Goal: Task Accomplishment & Management: Manage account settings

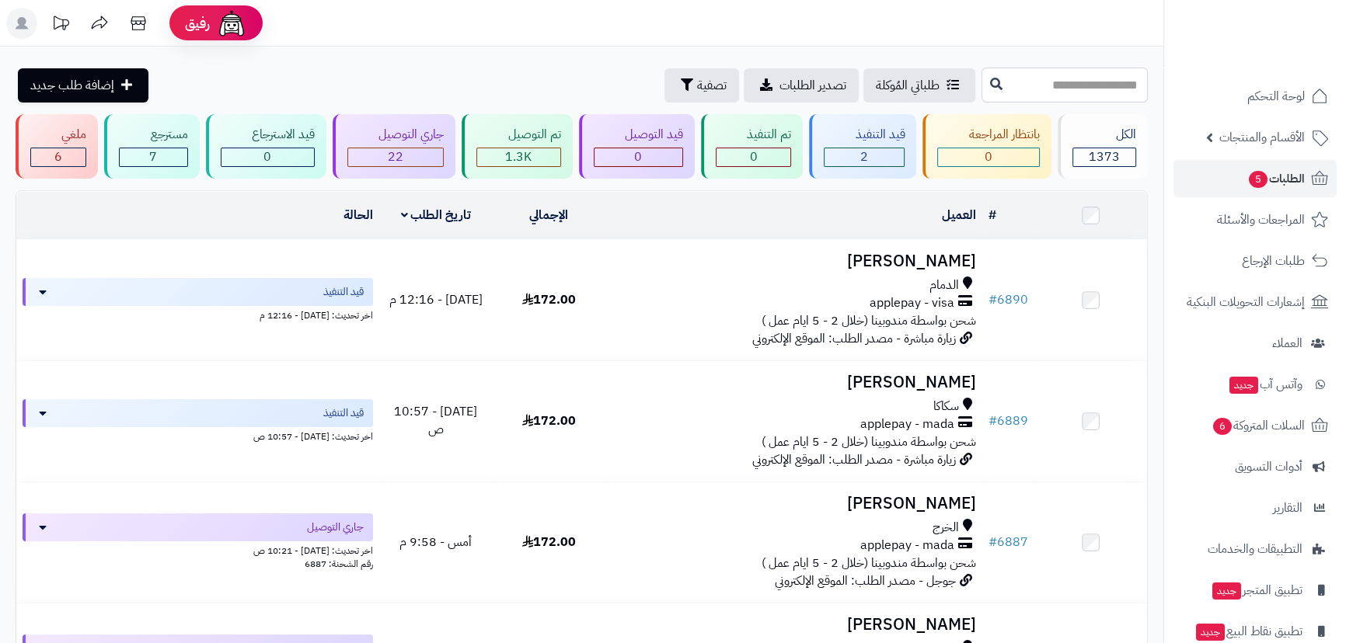
drag, startPoint x: 1043, startPoint y: 74, endPoint x: 1081, endPoint y: 69, distance: 38.4
click at [1043, 74] on input "text" at bounding box center [1064, 85] width 166 height 35
type input "****"
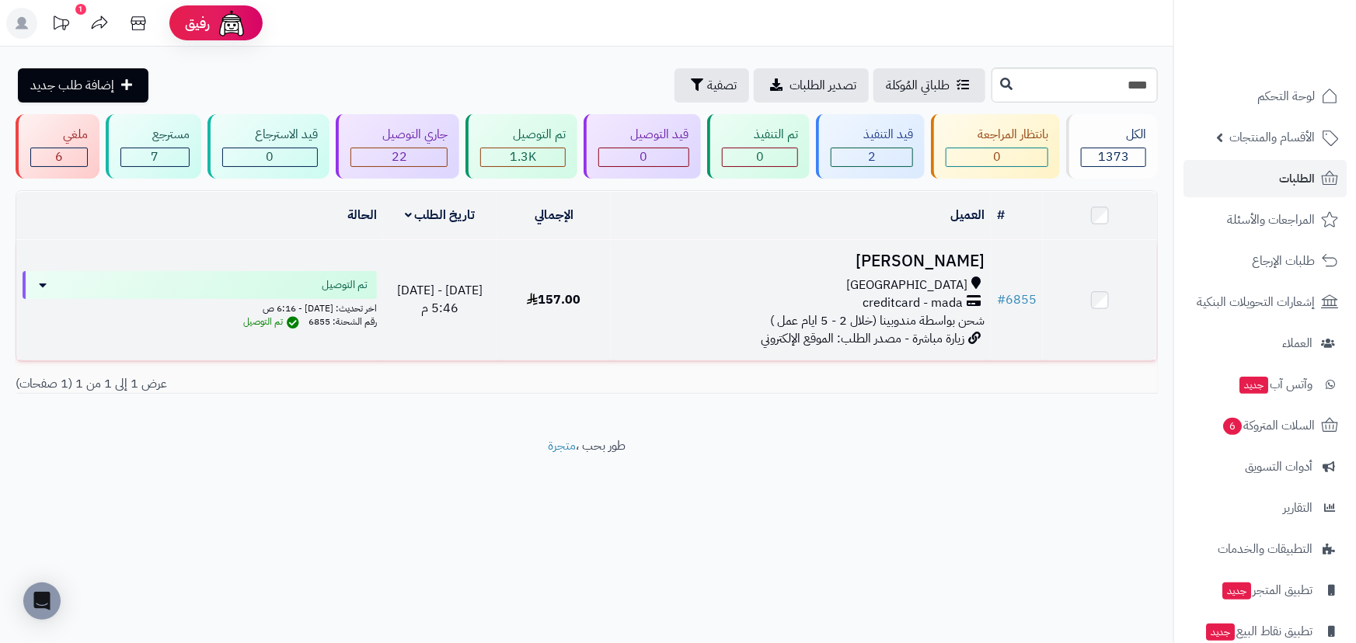
click at [968, 253] on h3 "رامي الزهراني" at bounding box center [800, 262] width 367 height 18
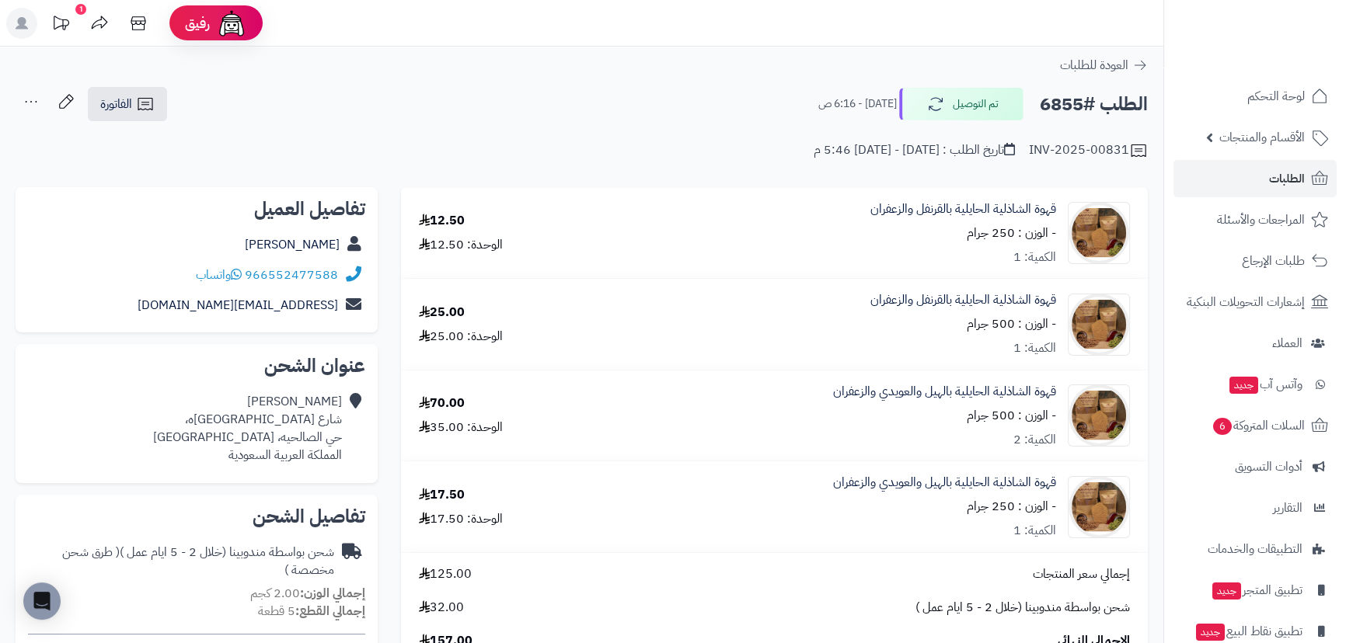
drag, startPoint x: 958, startPoint y: 231, endPoint x: 1010, endPoint y: 233, distance: 52.1
click at [1001, 226] on div "قهوة الشاذلية الحايلية بالقرنفل والزعفران - الوزن : 250 جرام الكمية: 1" at bounding box center [963, 233] width 186 height 66
drag, startPoint x: 963, startPoint y: 318, endPoint x: 1018, endPoint y: 326, distance: 55.1
click at [1018, 326] on div "قهوة الشاذلية الحايلية بالقرنفل والزعفران - الوزن : 500 جرام الكمية: 1" at bounding box center [963, 324] width 186 height 66
click at [1019, 347] on div "الكمية: 1" at bounding box center [1034, 349] width 43 height 18
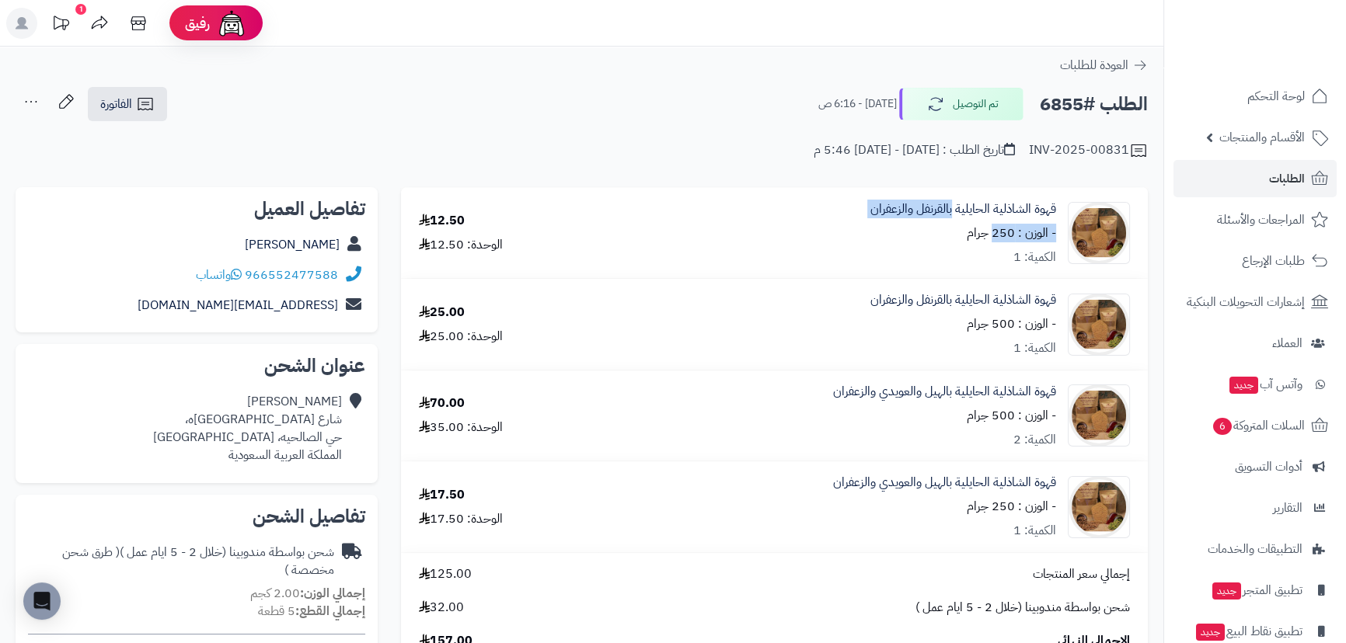
drag, startPoint x: 950, startPoint y: 229, endPoint x: 1009, endPoint y: 229, distance: 59.0
click at [1009, 229] on div "قهوة الشاذلية الحايلية بالقرنفل والزعفران - الوزن : 250 جرام الكمية: 1" at bounding box center [963, 233] width 186 height 66
drag, startPoint x: 963, startPoint y: 415, endPoint x: 1010, endPoint y: 409, distance: 47.0
click at [1010, 409] on div "قهوة الشاذلية الحايلية بالهيل والعويدي والزعفران - الوزن : 500 جرام الكمية: 2" at bounding box center [944, 416] width 223 height 66
click at [1012, 434] on div "قهوة الشاذلية الحايلية بالهيل والعويدي والزعفران - الوزن : 500 جرام الكمية: 2" at bounding box center [944, 416] width 223 height 66
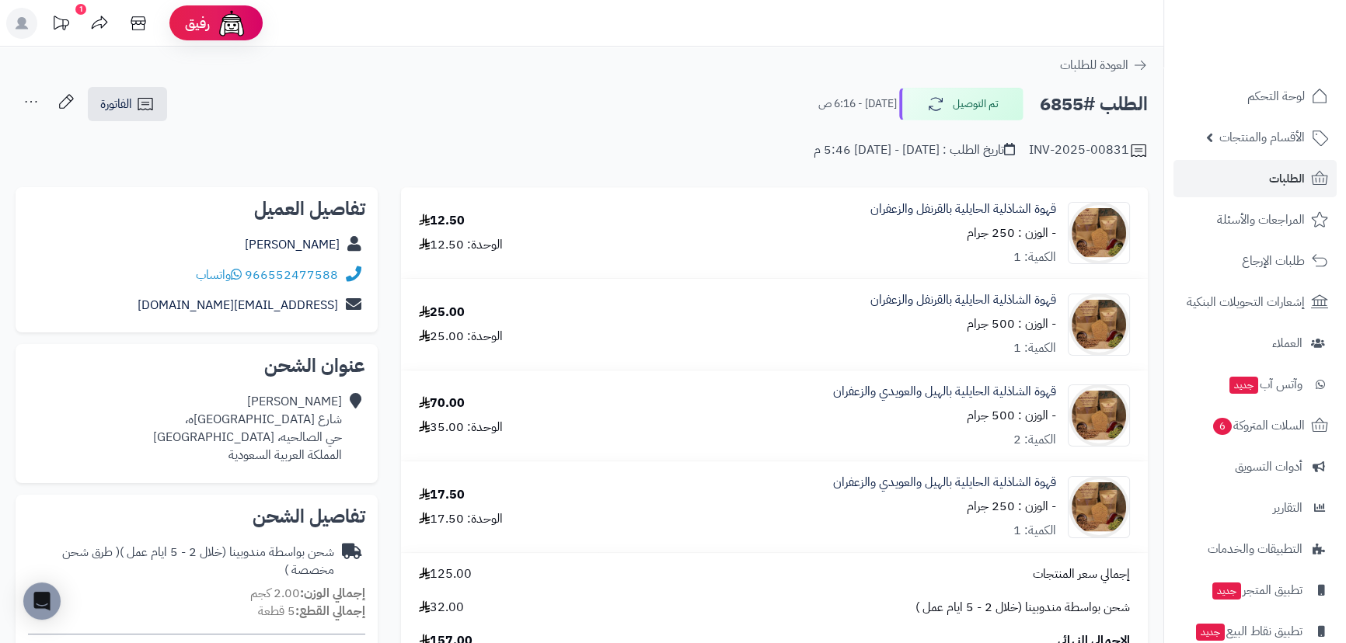
drag, startPoint x: 461, startPoint y: 402, endPoint x: 427, endPoint y: 403, distance: 34.2
click at [427, 403] on div "70.00" at bounding box center [442, 404] width 46 height 18
click at [434, 401] on div "70.00" at bounding box center [442, 404] width 46 height 18
drag, startPoint x: 971, startPoint y: 510, endPoint x: 1005, endPoint y: 510, distance: 33.4
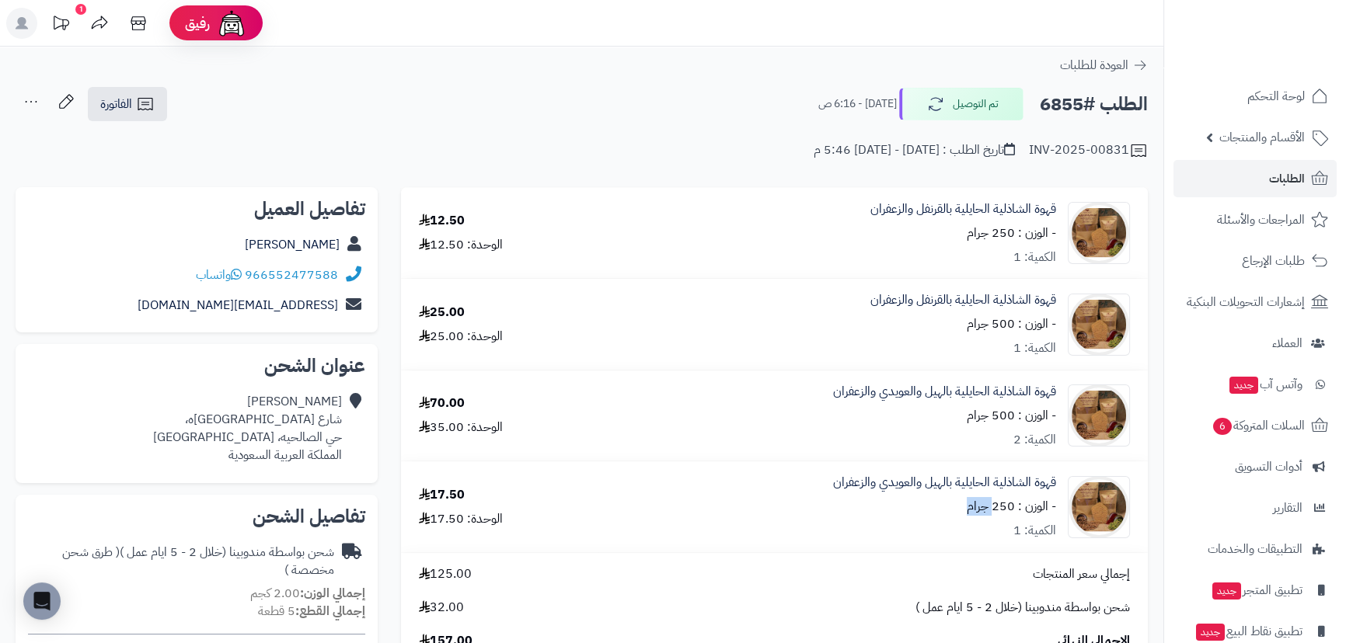
click at [1005, 510] on small "- الوزن : 250 جرام" at bounding box center [1010, 506] width 89 height 19
click at [1290, 463] on span "أدوات التسويق" at bounding box center [1269, 467] width 68 height 22
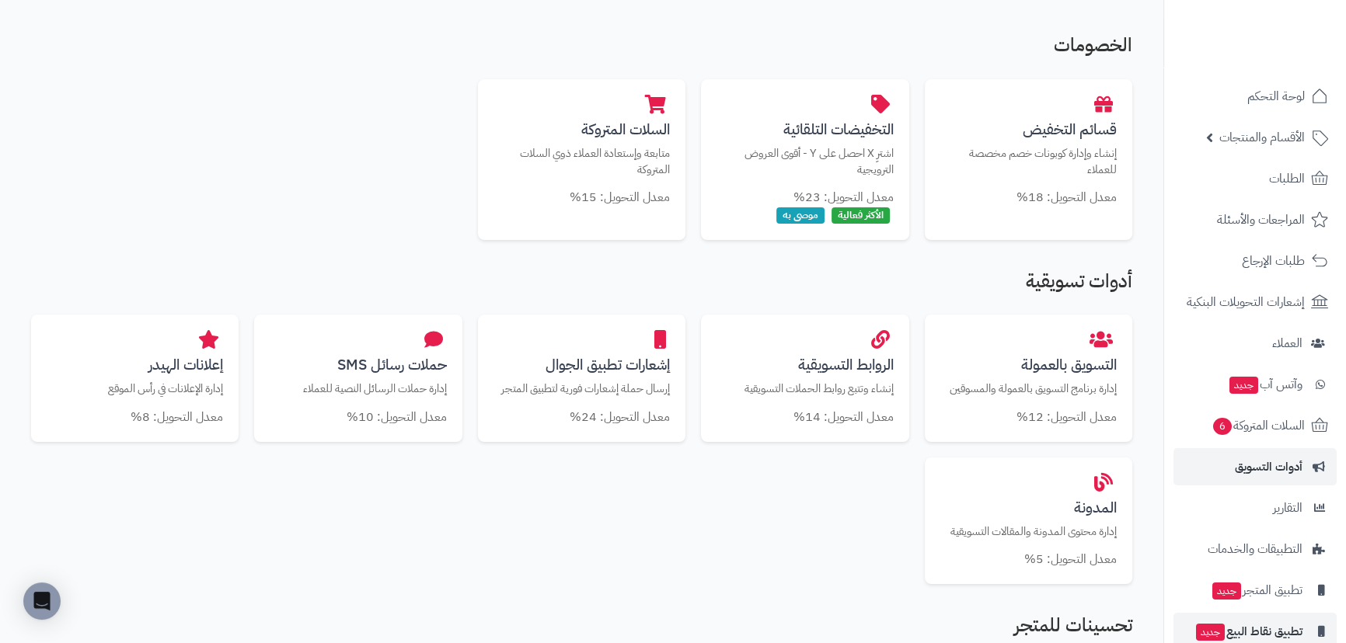
scroll to position [67, 0]
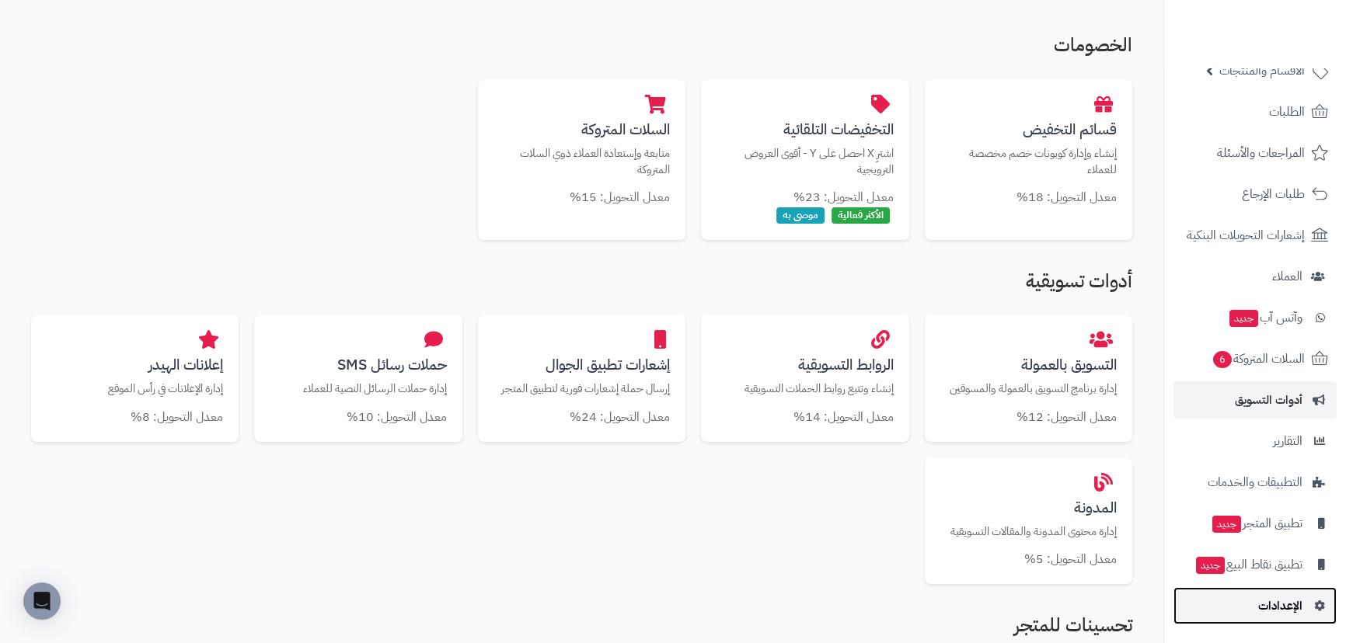
click at [1291, 598] on span "الإعدادات" at bounding box center [1280, 606] width 44 height 22
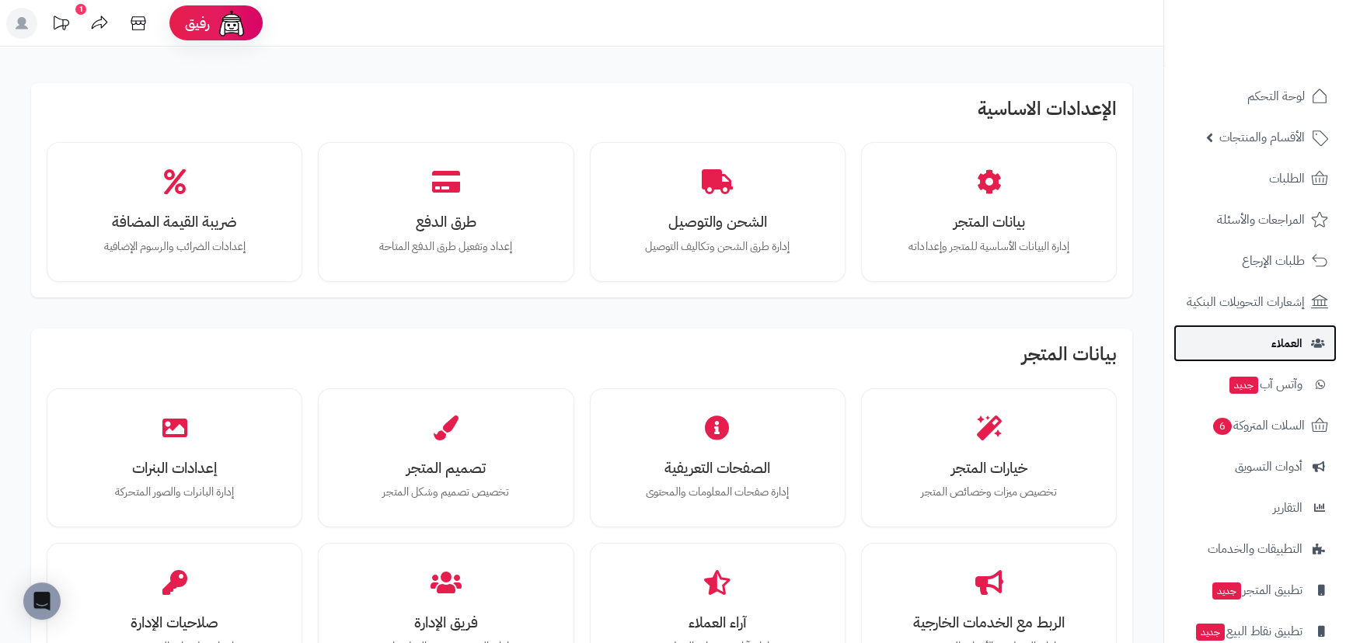
click at [1289, 347] on span "العملاء" at bounding box center [1286, 344] width 31 height 22
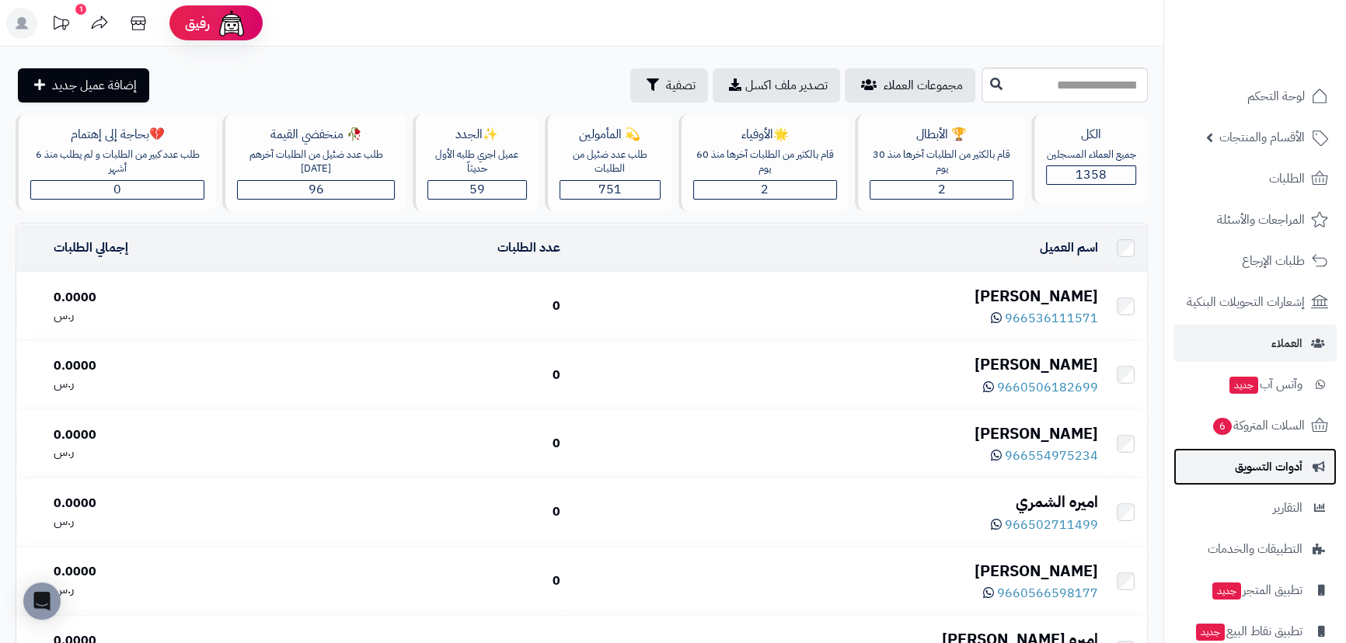
click at [1294, 472] on span "أدوات التسويق" at bounding box center [1269, 467] width 68 height 22
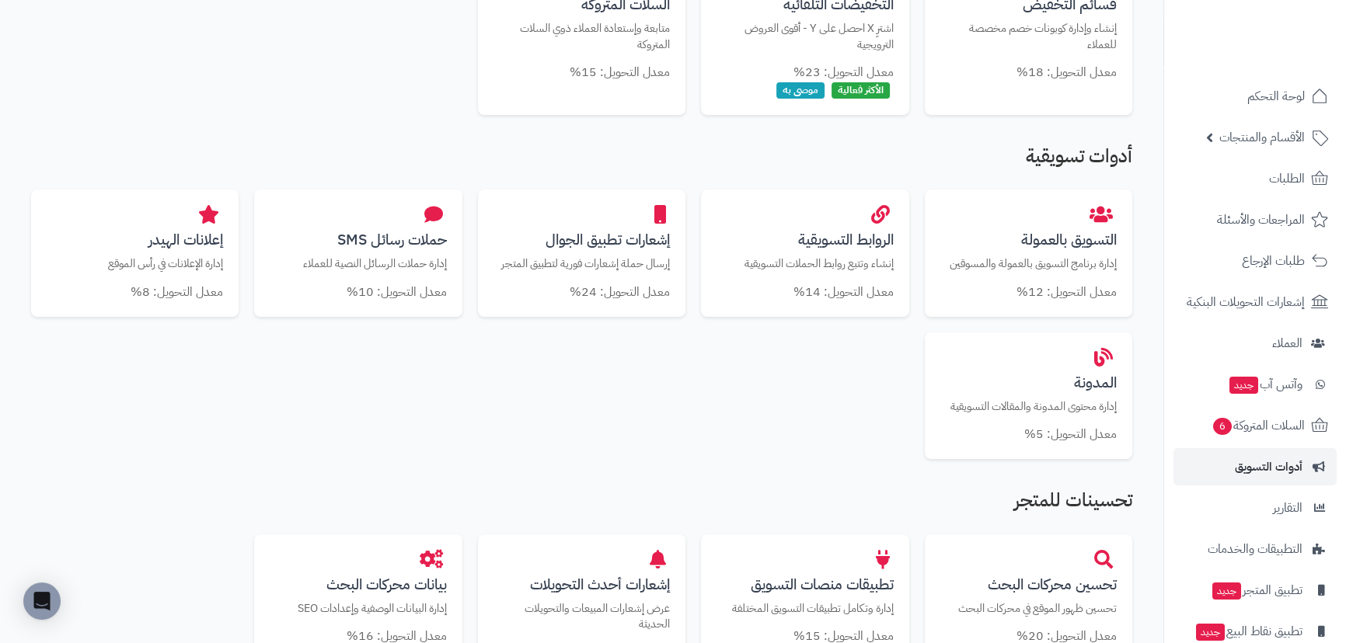
scroll to position [211, 0]
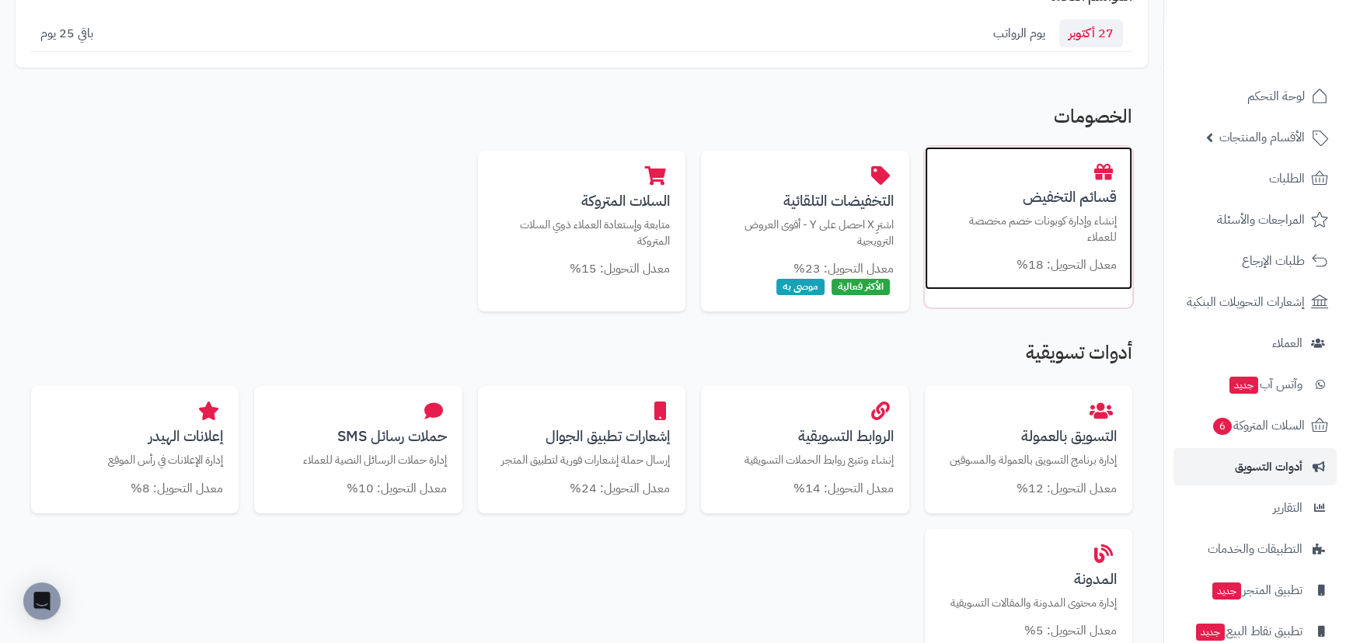
click at [1026, 216] on p "إنشاء وإدارة كوبونات خصم مخصصة للعملاء" at bounding box center [1028, 229] width 176 height 32
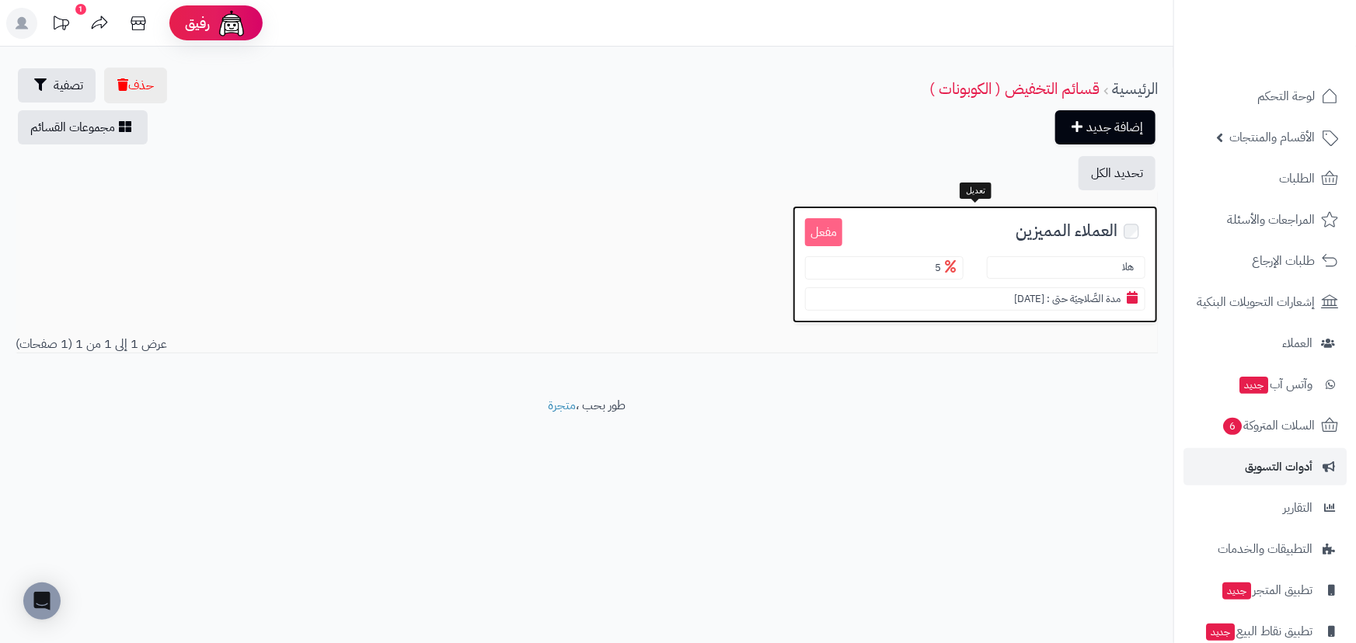
click at [830, 234] on small "مفعل" at bounding box center [823, 232] width 37 height 29
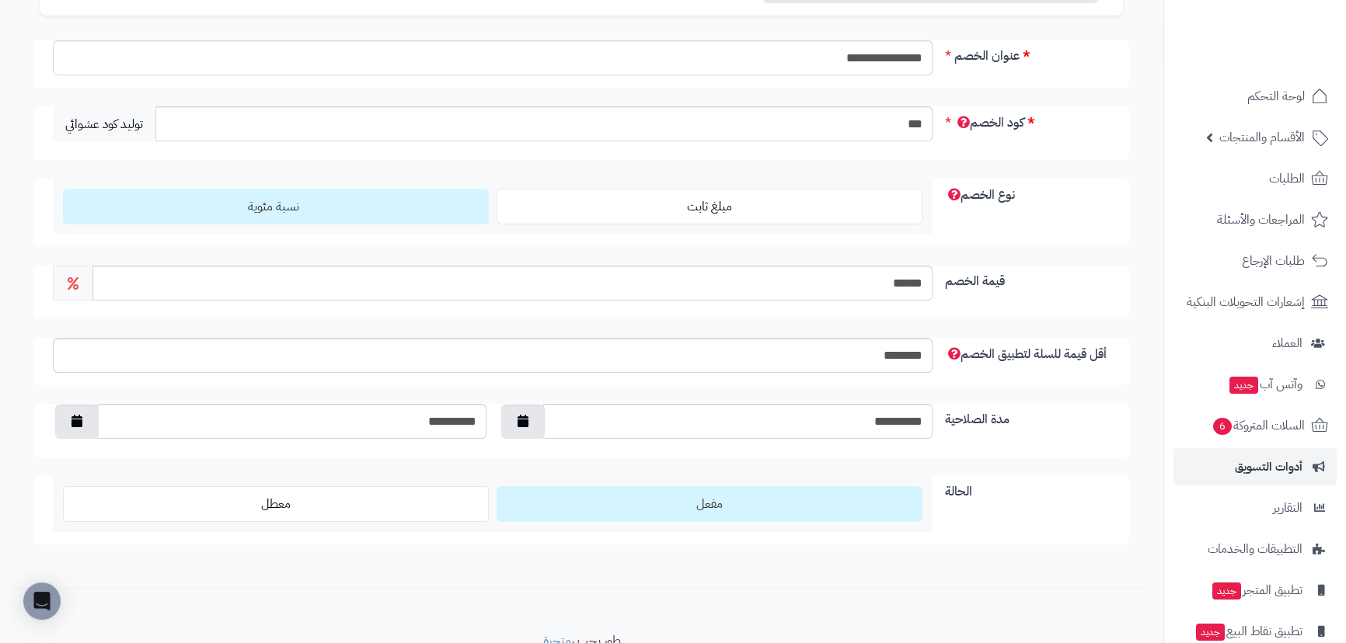
scroll to position [211, 0]
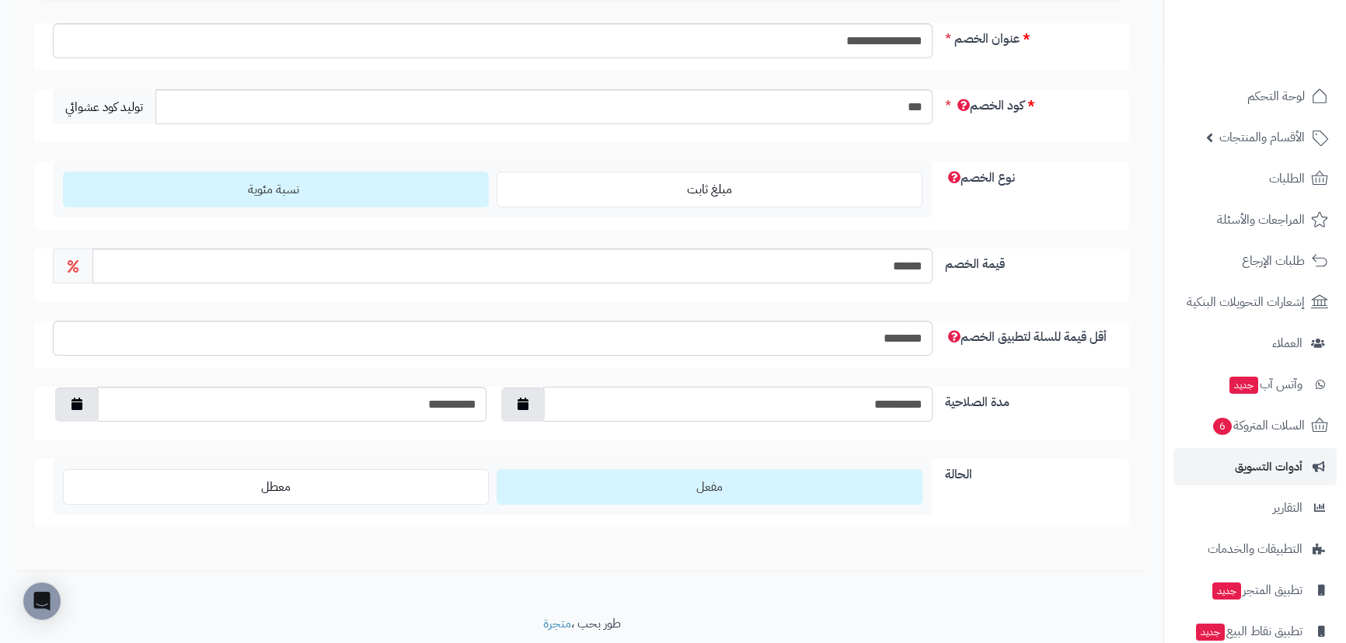
click at [872, 404] on input "**********" at bounding box center [737, 404] width 389 height 35
click at [520, 403] on icon "button" at bounding box center [522, 403] width 11 height 12
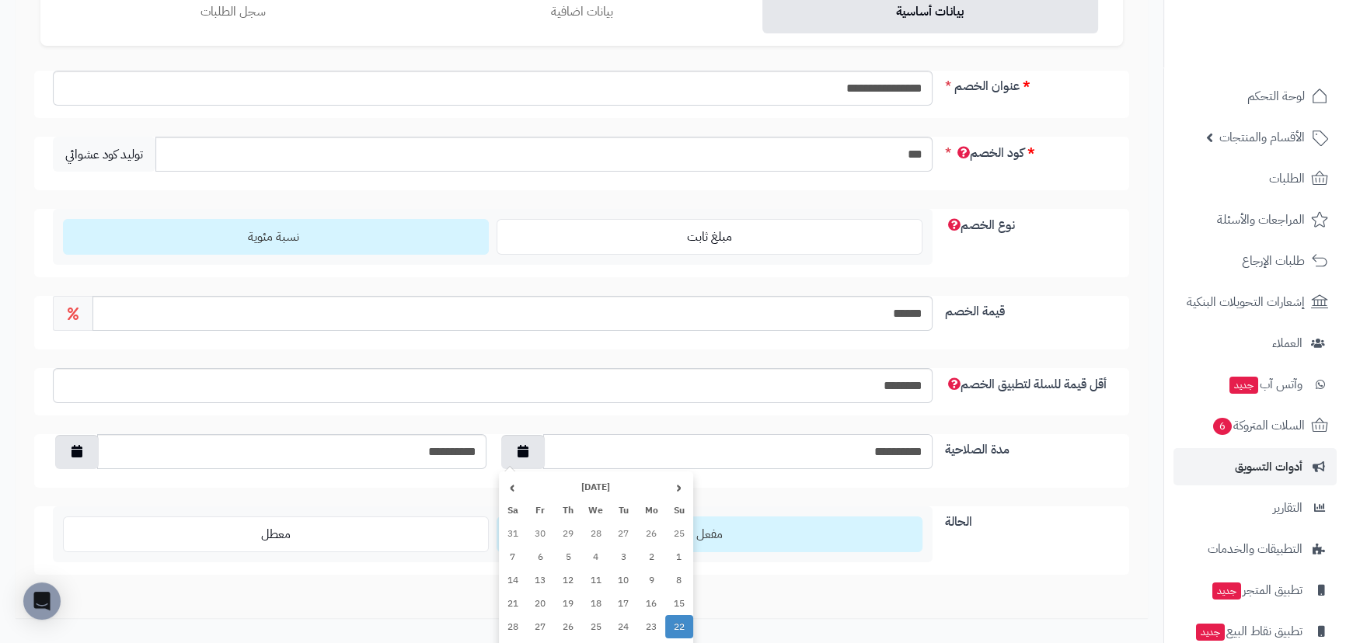
scroll to position [141, 0]
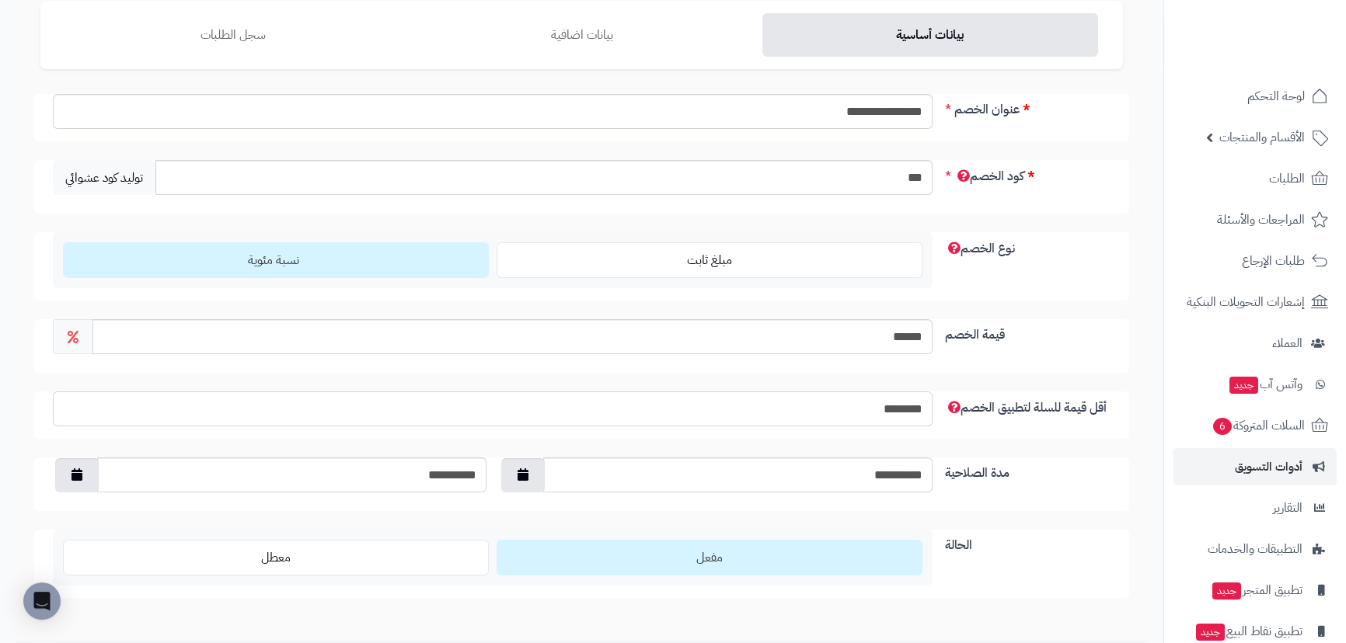
drag, startPoint x: 869, startPoint y: 404, endPoint x: 1051, endPoint y: 423, distance: 183.5
click at [1050, 423] on div "أقل قيمة للسلة لتطبيق الخصم ********" at bounding box center [581, 415] width 1095 height 47
type input "**"
click at [520, 474] on button "button" at bounding box center [523, 475] width 44 height 34
click at [510, 281] on th "›" at bounding box center [513, 276] width 28 height 23
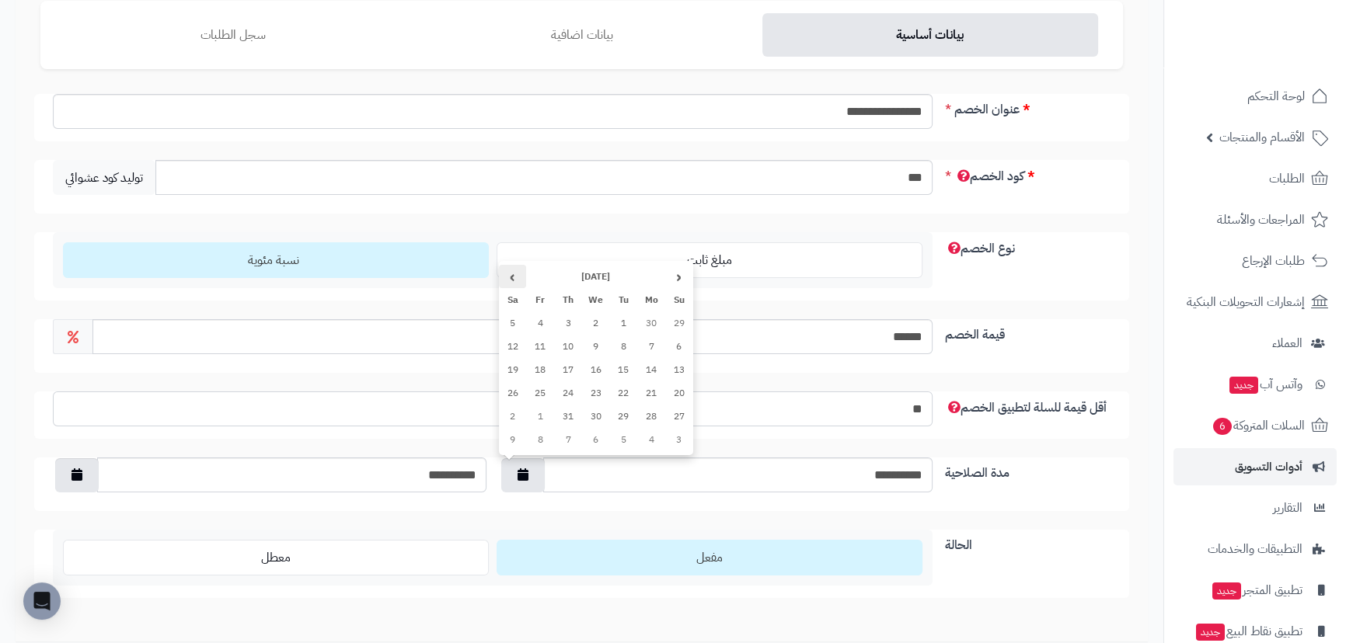
click at [510, 281] on th "›" at bounding box center [513, 276] width 28 height 23
click at [510, 273] on th "›" at bounding box center [513, 276] width 28 height 23
click at [592, 326] on td "1" at bounding box center [596, 323] width 28 height 23
type input "**********"
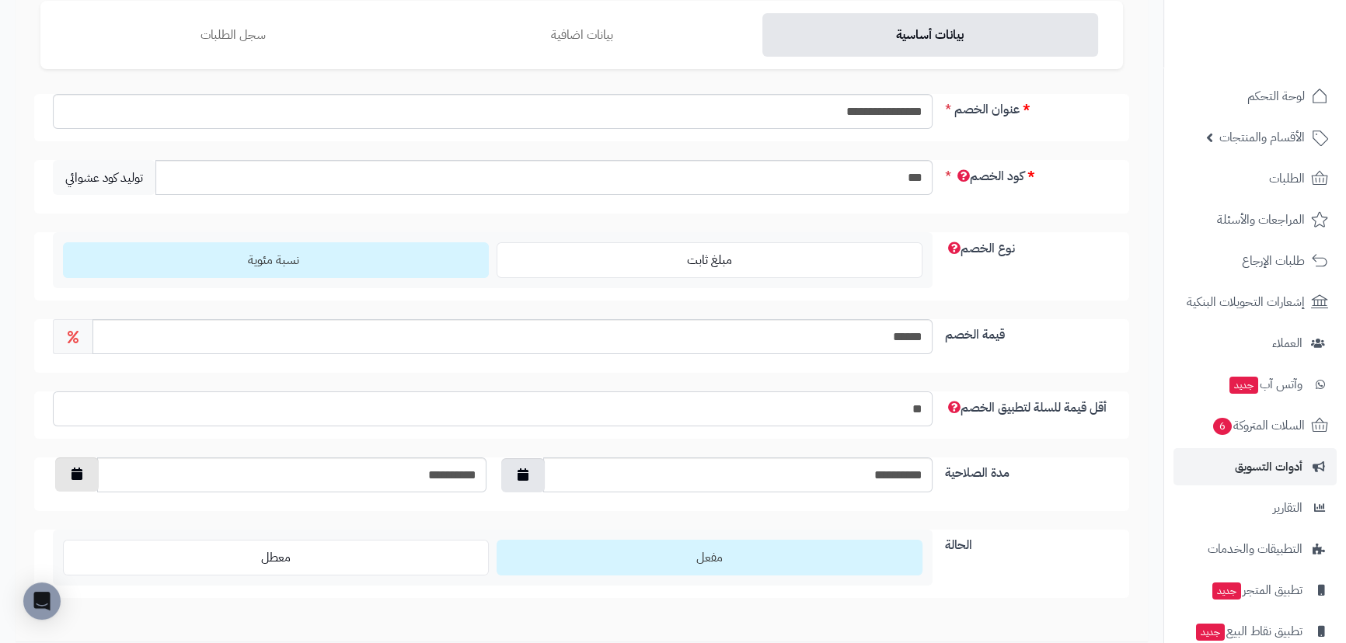
click at [78, 465] on button "button" at bounding box center [77, 475] width 44 height 34
click at [64, 270] on th "›" at bounding box center [67, 276] width 28 height 23
click at [61, 280] on th "›" at bounding box center [67, 276] width 28 height 23
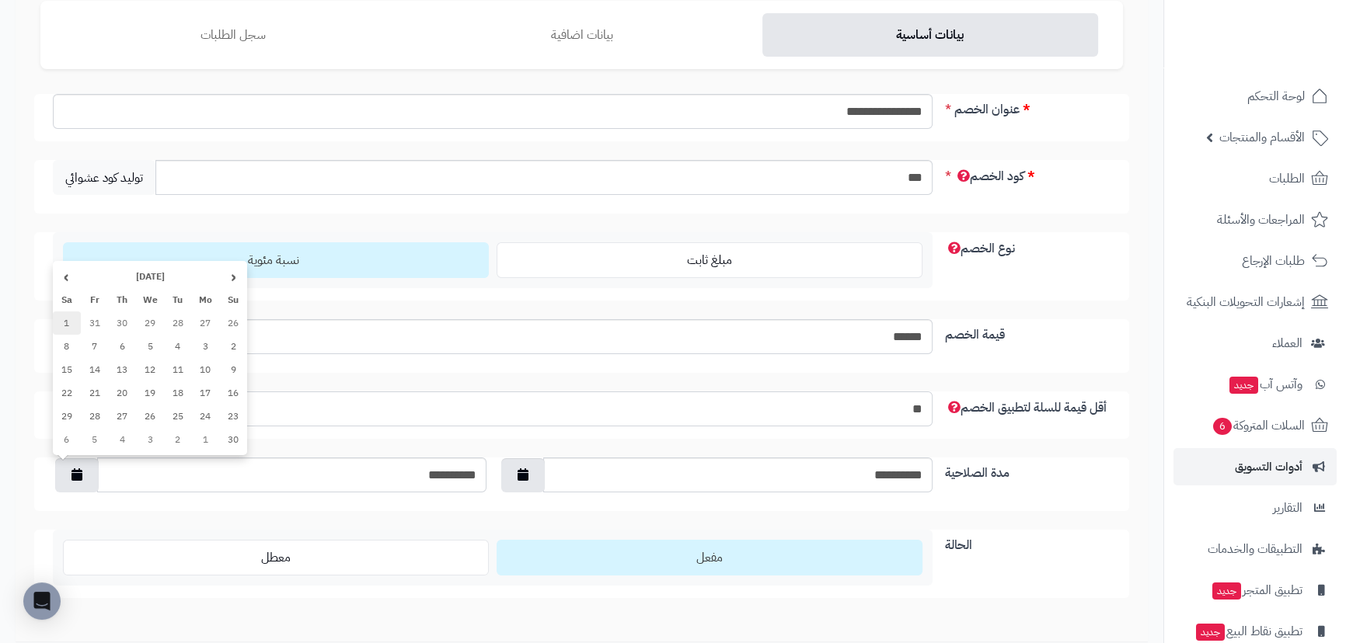
click at [70, 322] on td "1" at bounding box center [67, 323] width 28 height 23
type input "**********"
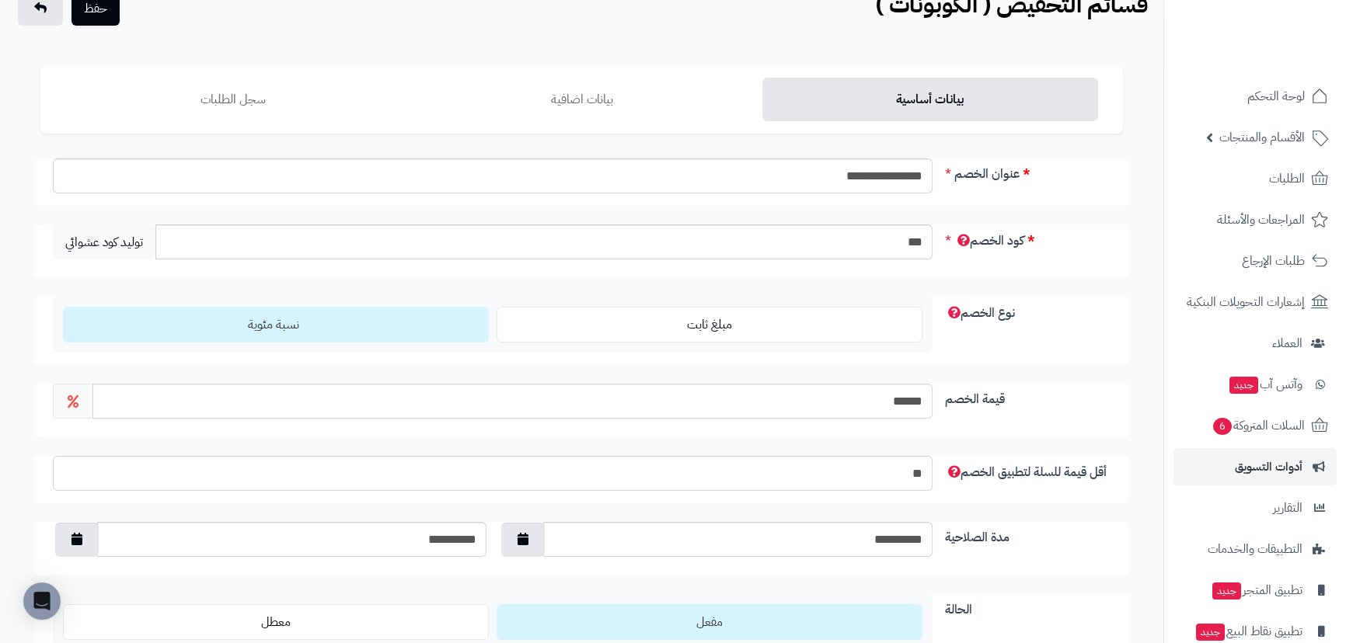
scroll to position [0, 0]
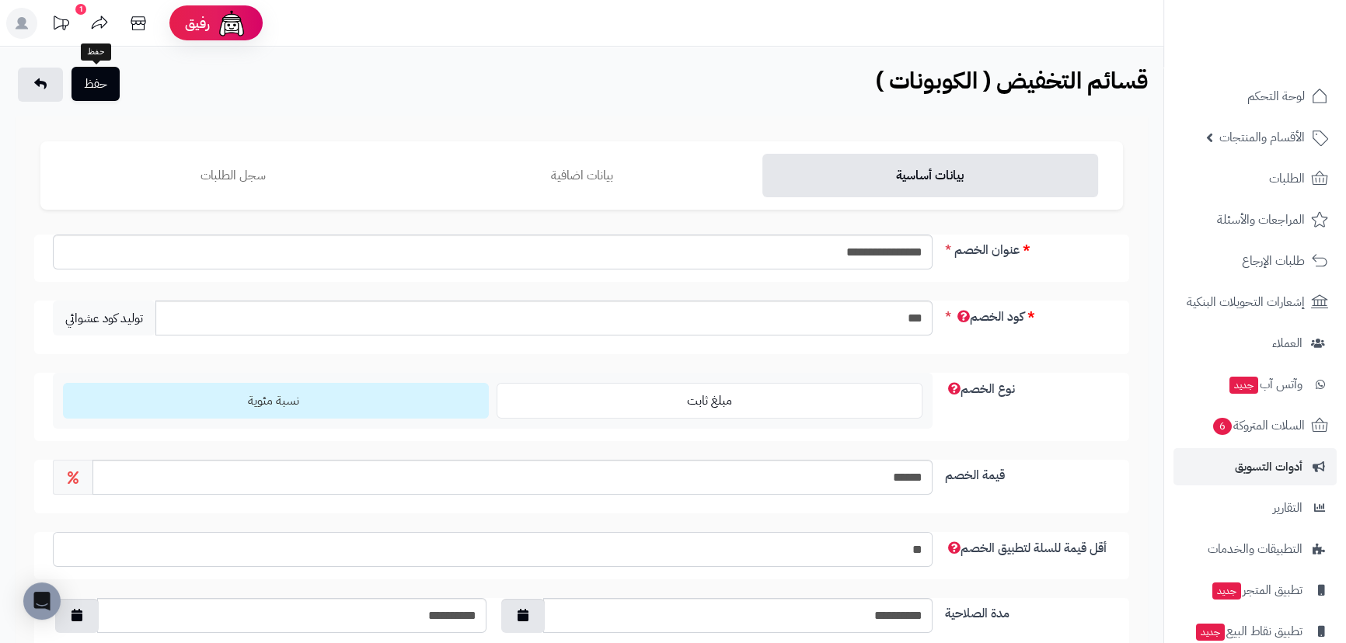
type input "**"
click at [100, 92] on button "حفظ" at bounding box center [95, 84] width 48 height 34
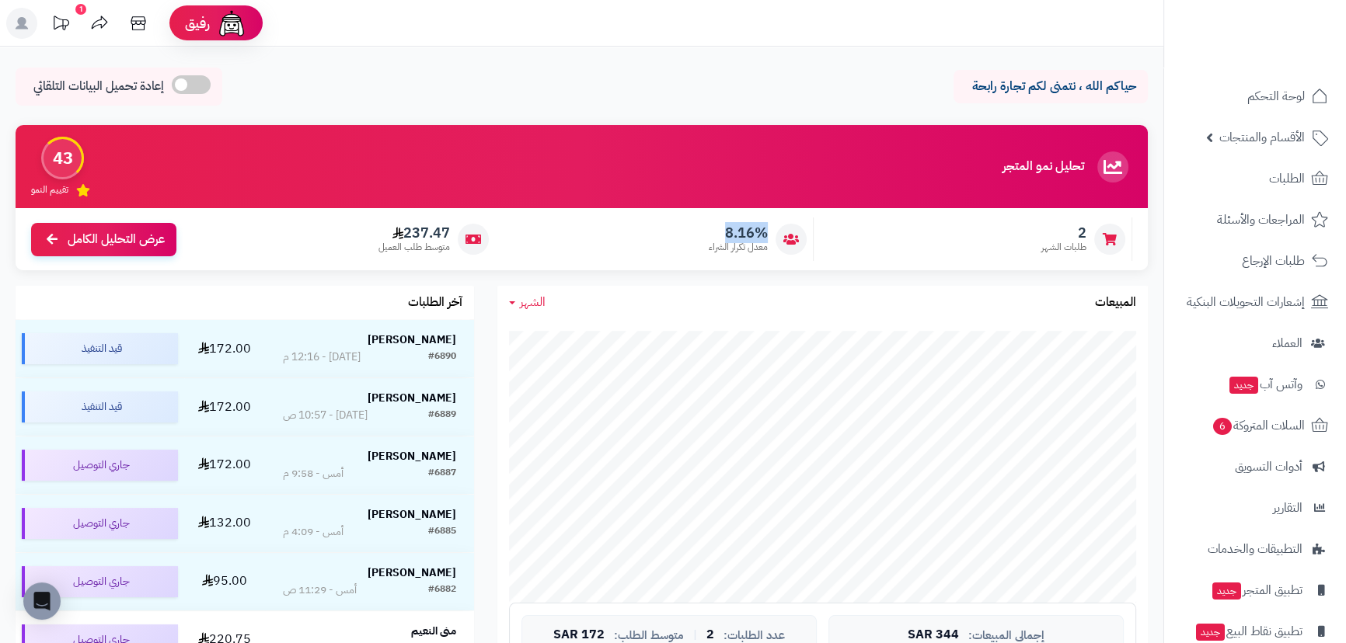
drag, startPoint x: 725, startPoint y: 225, endPoint x: 771, endPoint y: 233, distance: 47.3
click at [771, 233] on div "8.16% معدل تكرار الشراء" at bounding box center [658, 240] width 311 height 44
click at [1085, 234] on span "2" at bounding box center [1063, 233] width 45 height 17
drag, startPoint x: 392, startPoint y: 232, endPoint x: 501, endPoint y: 239, distance: 109.7
click at [448, 235] on span "237.47" at bounding box center [413, 233] width 71 height 17
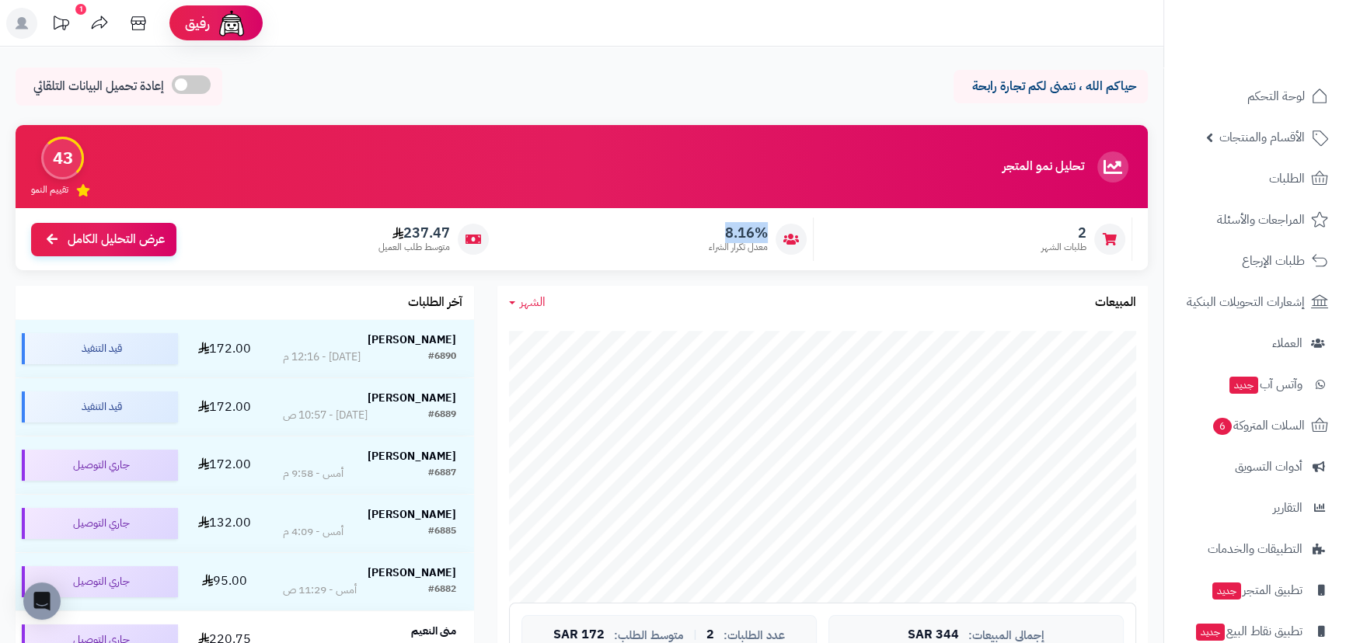
drag, startPoint x: 719, startPoint y: 237, endPoint x: 787, endPoint y: 236, distance: 68.4
click at [775, 236] on div "8.16% معدل تكرار الشراء" at bounding box center [658, 240] width 311 height 44
drag, startPoint x: 1055, startPoint y: 231, endPoint x: 1102, endPoint y: 235, distance: 46.8
click at [1102, 235] on div "2 طلبات الشهر" at bounding box center [976, 240] width 311 height 44
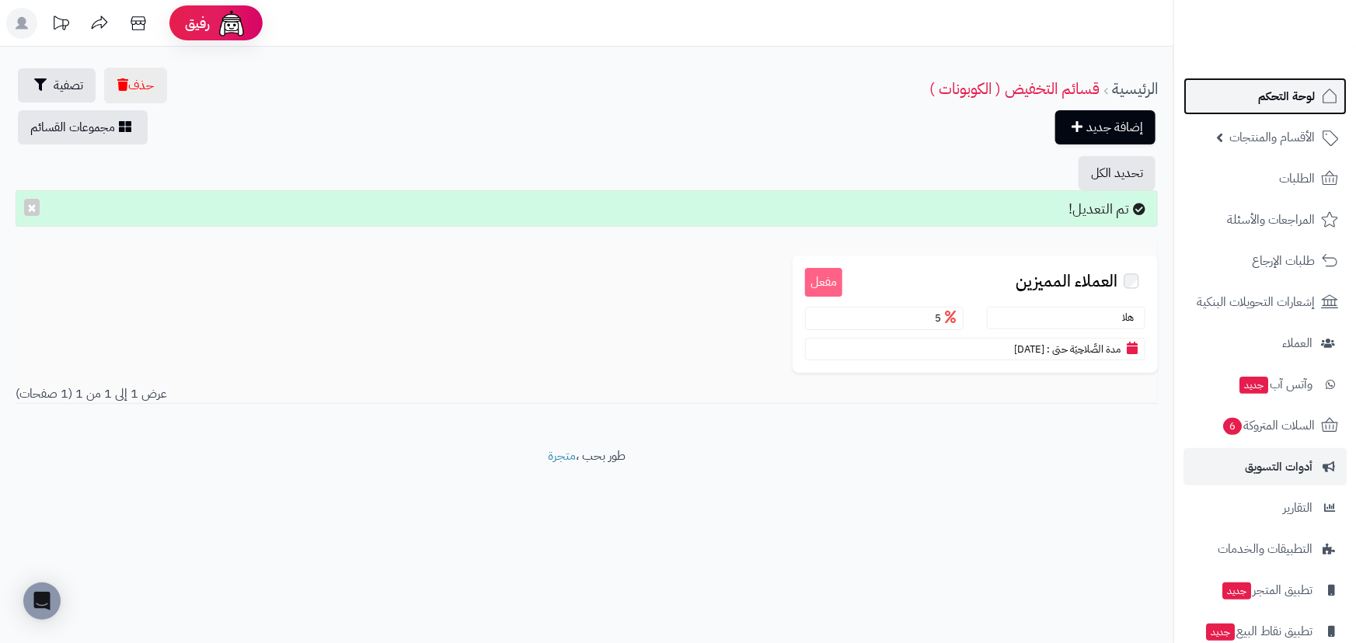
click at [1276, 107] on link "لوحة التحكم" at bounding box center [1264, 96] width 163 height 37
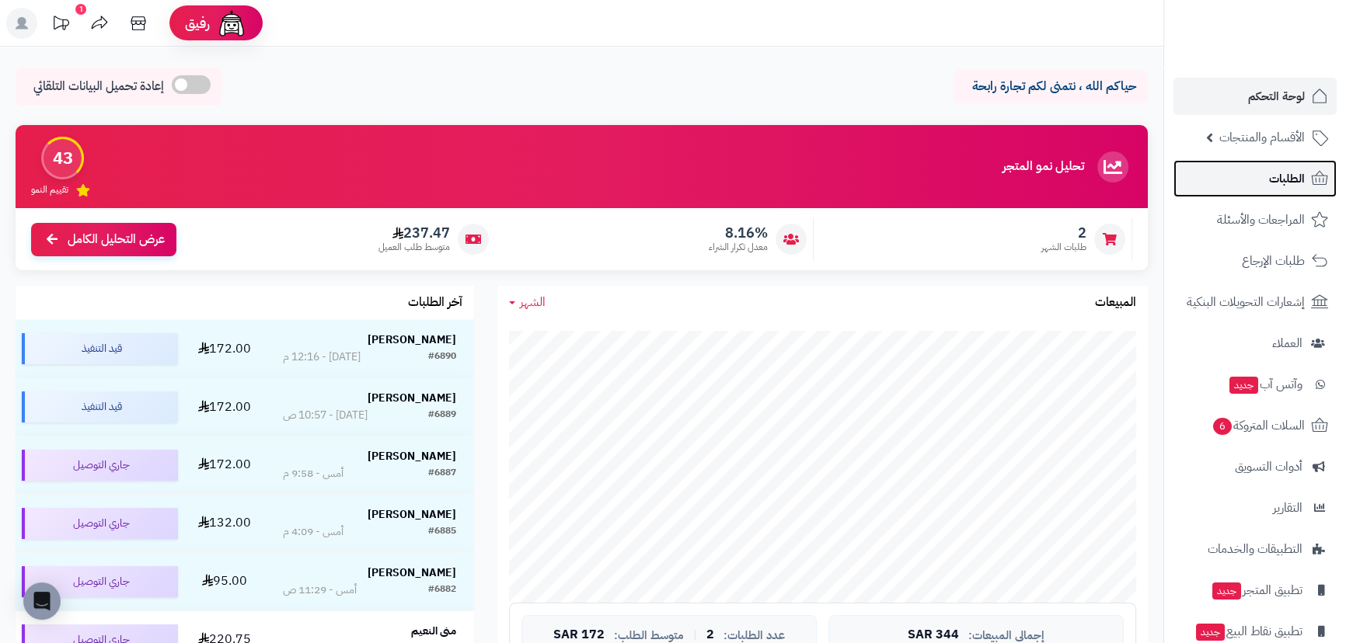
click at [1280, 172] on span "الطلبات" at bounding box center [1287, 179] width 36 height 22
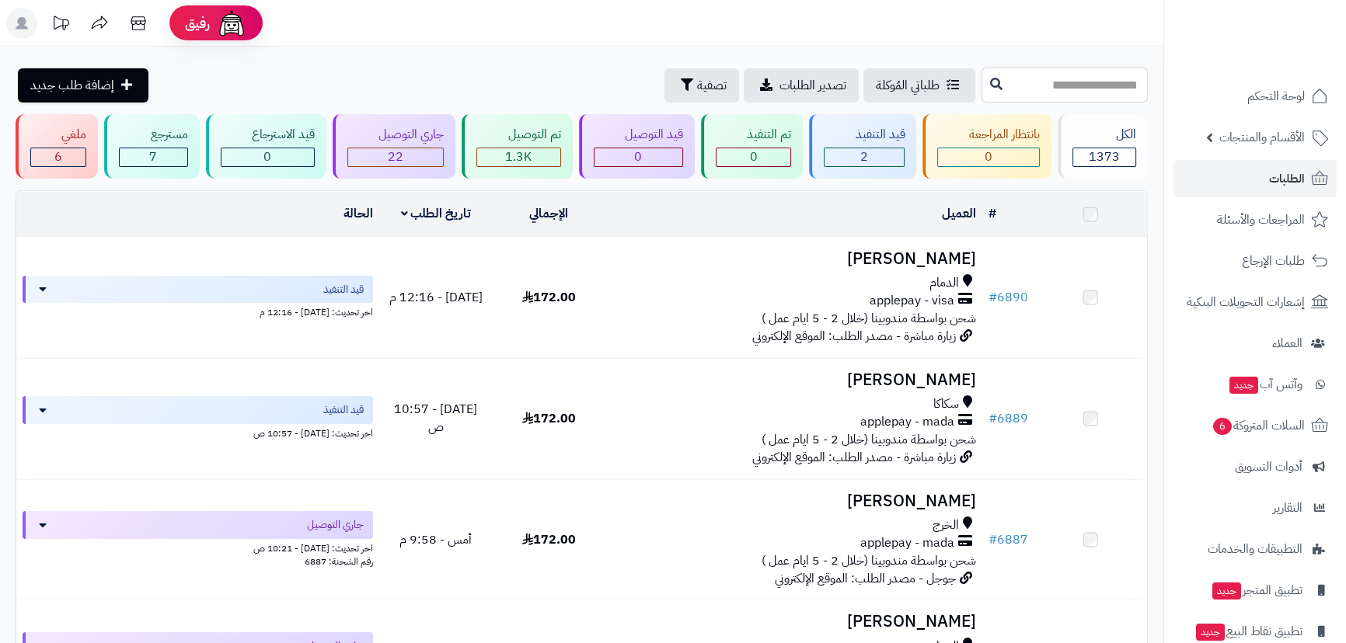
click at [1057, 86] on input "text" at bounding box center [1064, 85] width 166 height 35
type input "****"
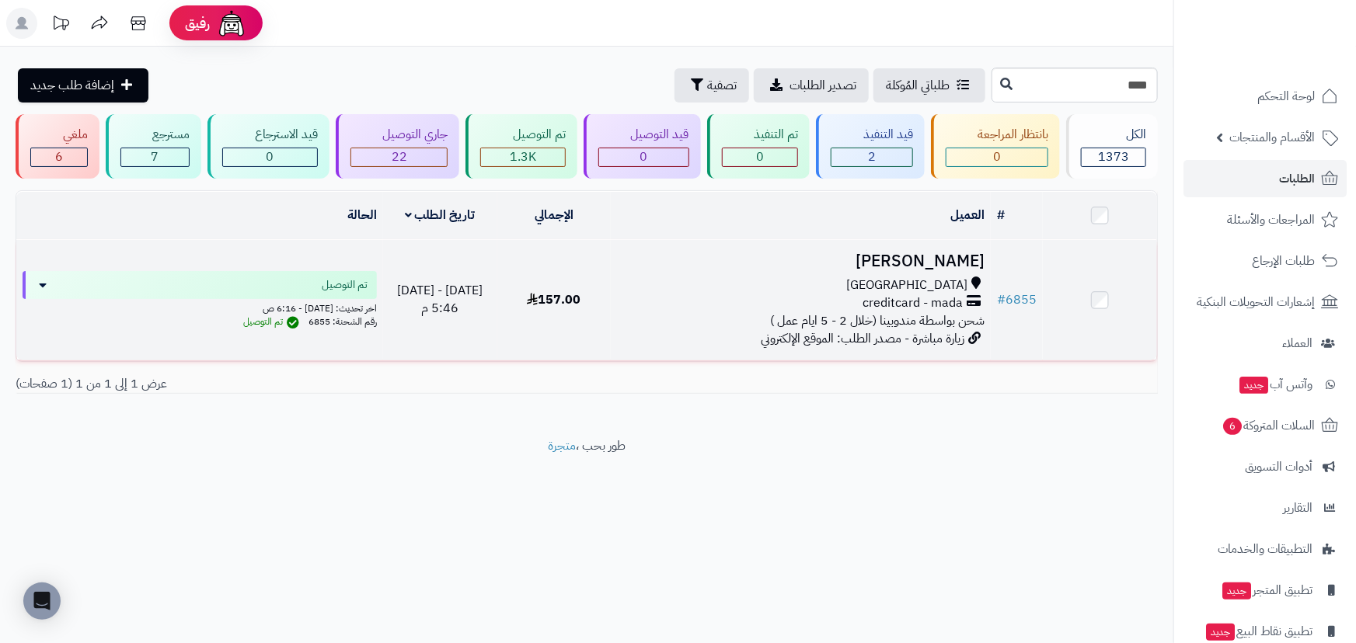
click at [940, 259] on h3 "[PERSON_NAME]" at bounding box center [800, 262] width 367 height 18
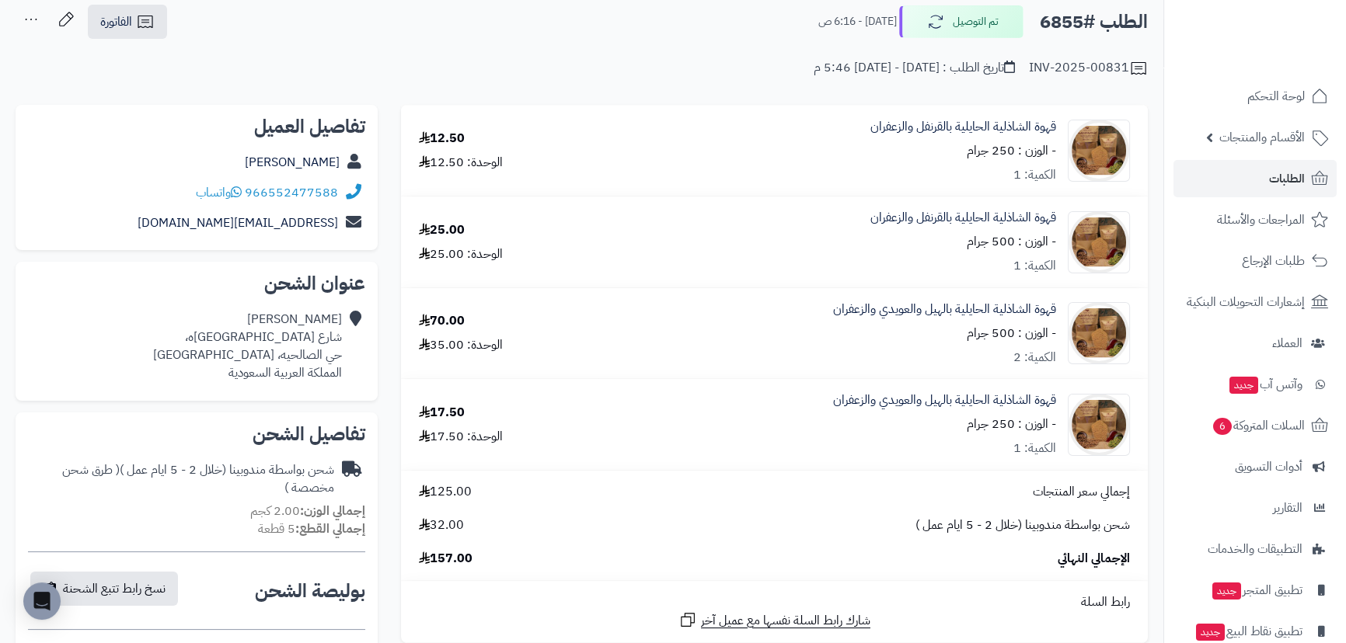
scroll to position [282, 0]
